Goal: Information Seeking & Learning: Learn about a topic

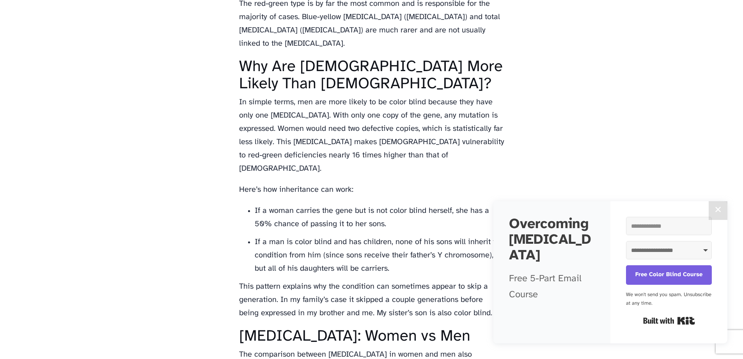
scroll to position [909, 0]
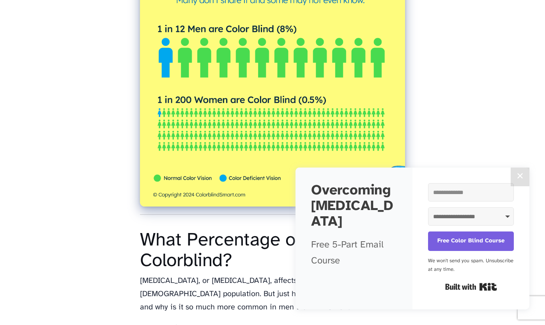
scroll to position [234, 0]
click at [526, 178] on button "✕" at bounding box center [520, 177] width 19 height 19
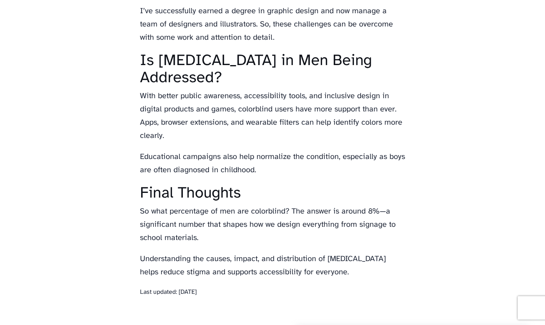
scroll to position [1404, 0]
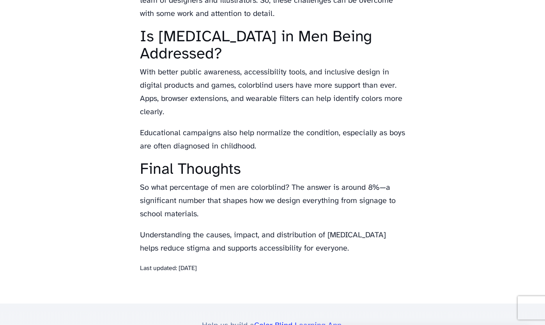
click at [317, 322] on link "Color Blind Learning App" at bounding box center [297, 326] width 87 height 8
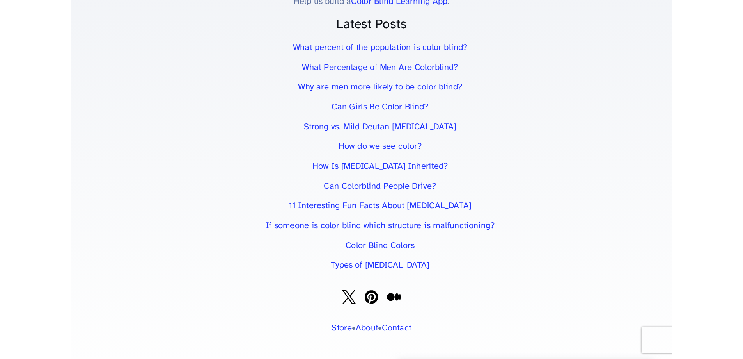
scroll to position [1068, 0]
